Goal: Information Seeking & Learning: Learn about a topic

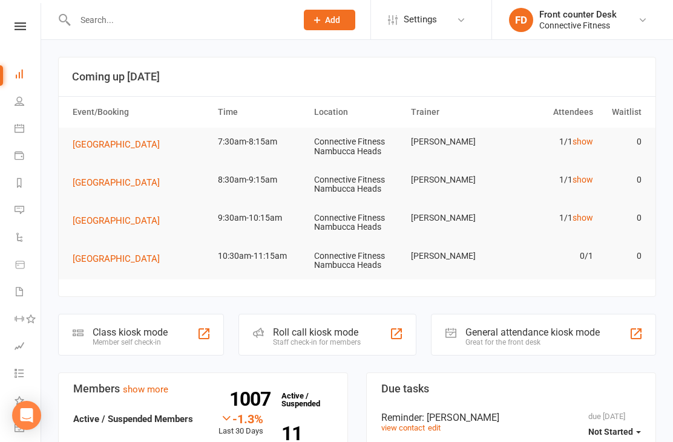
click at [587, 146] on link "show" at bounding box center [582, 142] width 21 height 10
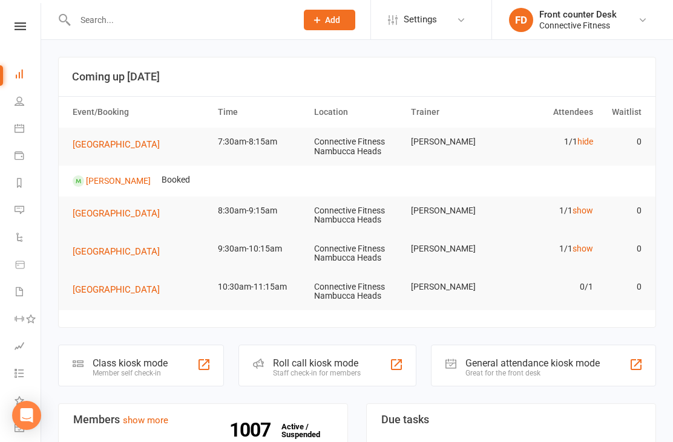
click at [585, 143] on link "hide" at bounding box center [585, 142] width 16 height 10
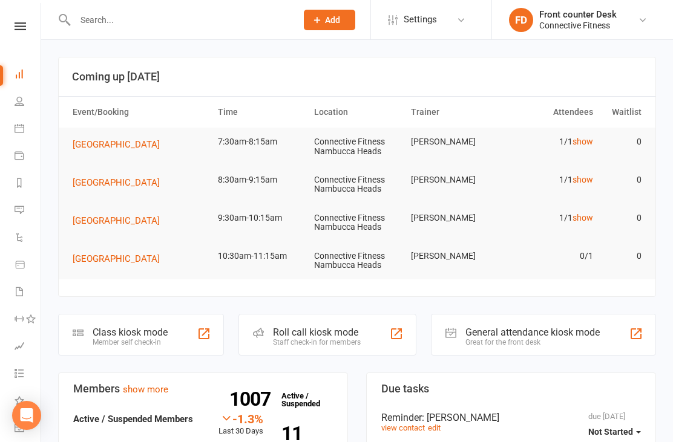
click at [584, 178] on link "show" at bounding box center [582, 180] width 21 height 10
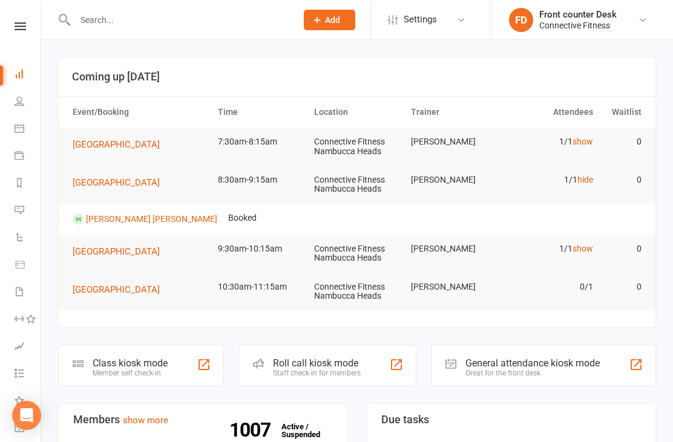
click at [581, 182] on link "hide" at bounding box center [585, 180] width 16 height 10
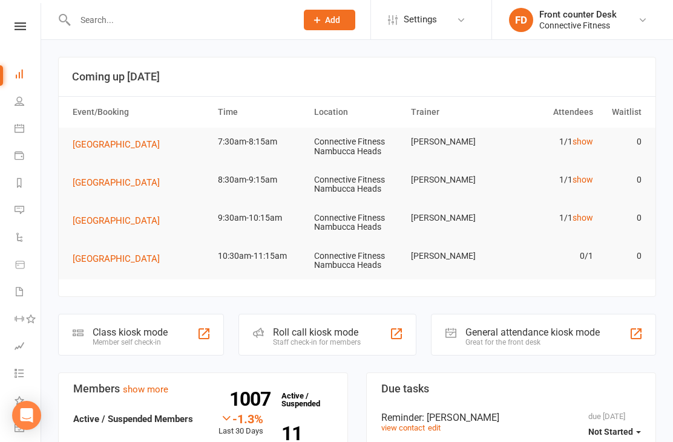
click at [584, 220] on link "show" at bounding box center [582, 218] width 21 height 10
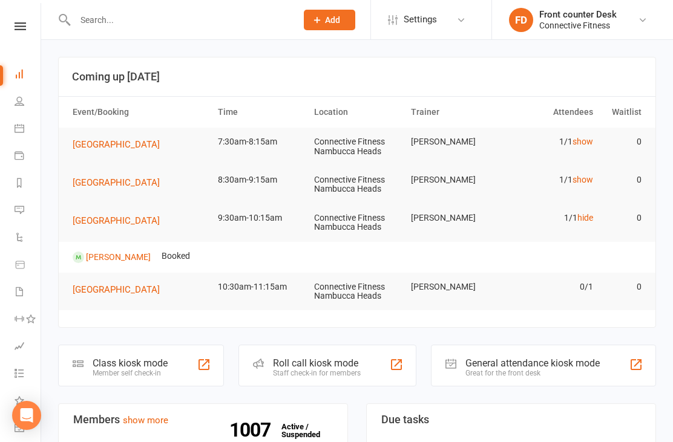
click at [589, 216] on link "hide" at bounding box center [585, 218] width 16 height 10
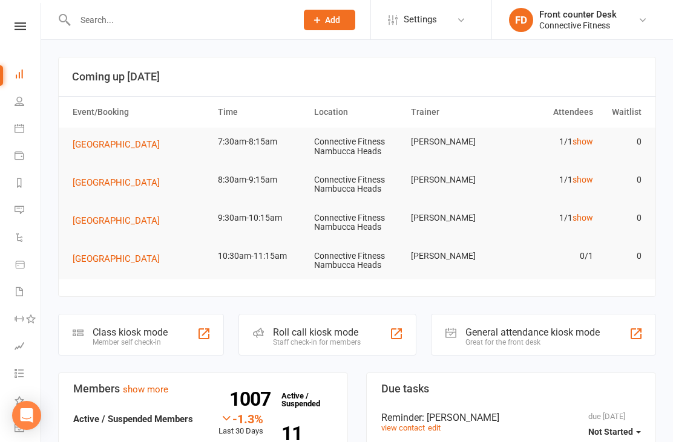
click at [582, 137] on link "show" at bounding box center [582, 142] width 21 height 10
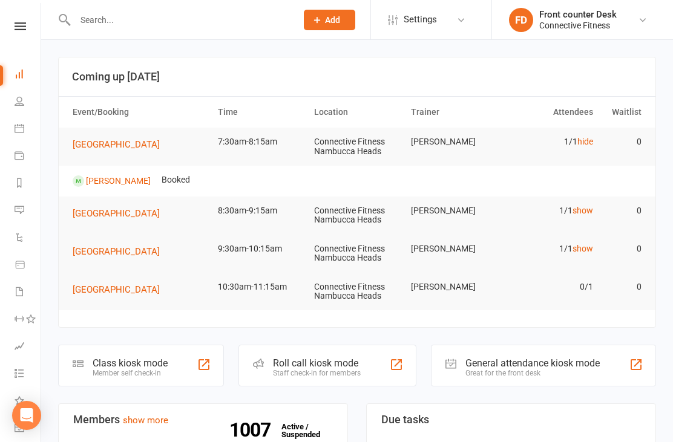
click at [589, 142] on link "hide" at bounding box center [585, 142] width 16 height 10
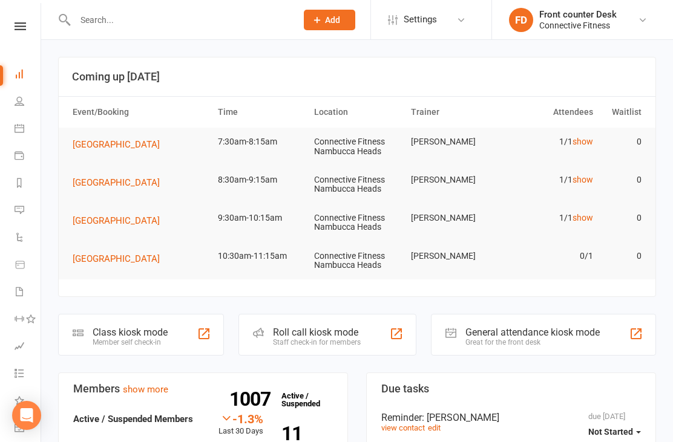
click at [578, 183] on link "show" at bounding box center [582, 180] width 21 height 10
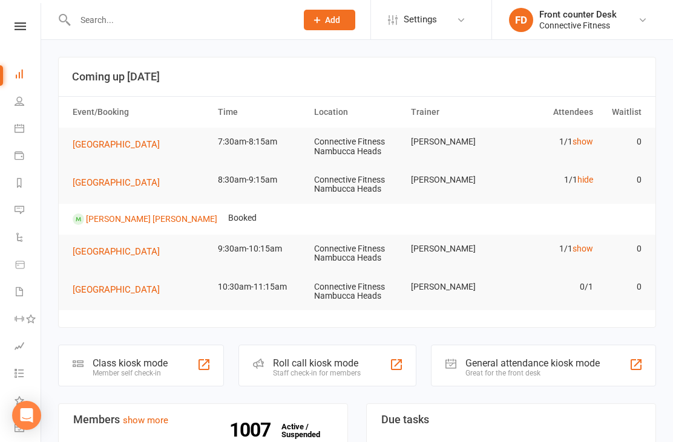
click at [582, 175] on link "hide" at bounding box center [585, 180] width 16 height 10
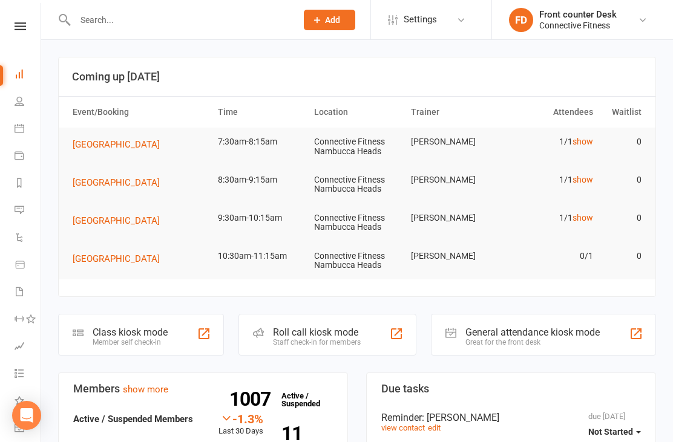
click at [591, 213] on link "show" at bounding box center [582, 218] width 21 height 10
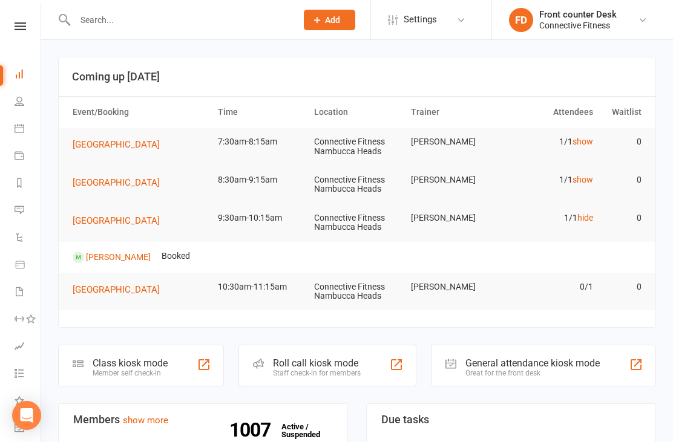
click at [561, 238] on tr "Recovery Centre 9:30am-10:15am Connective Fitness Nambucca Heads Peta Gois 1/1 …" at bounding box center [357, 223] width 597 height 38
click at [578, 219] on link "hide" at bounding box center [585, 218] width 16 height 10
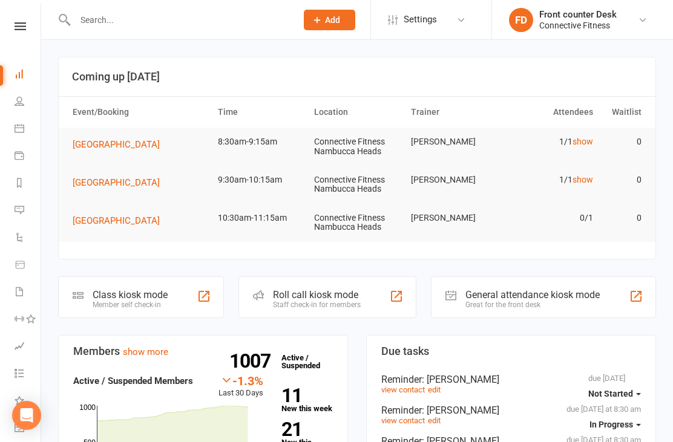
click at [579, 154] on td "1/1 show" at bounding box center [550, 142] width 97 height 28
click at [587, 142] on link "show" at bounding box center [582, 142] width 21 height 10
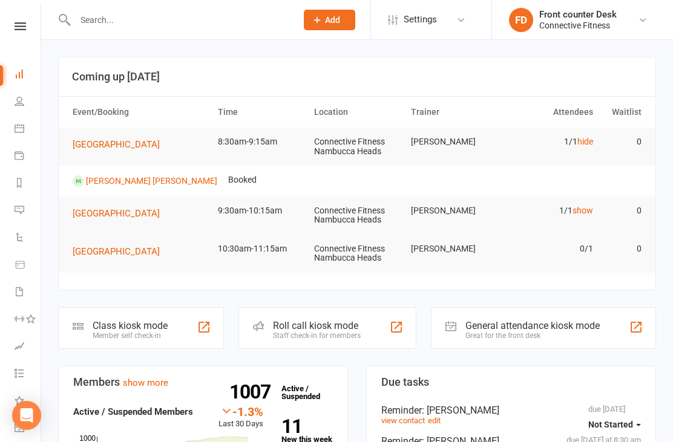
click at [592, 210] on link "show" at bounding box center [582, 211] width 21 height 10
